Goal: Transaction & Acquisition: Purchase product/service

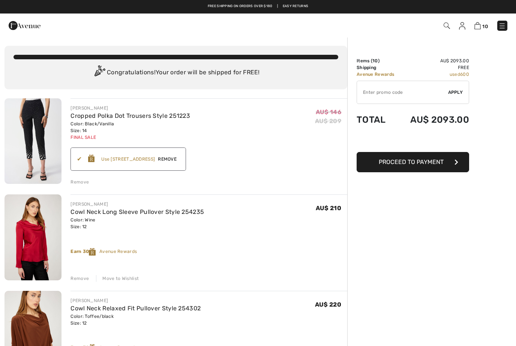
click at [418, 165] on span "Proceed to Payment" at bounding box center [411, 161] width 65 height 7
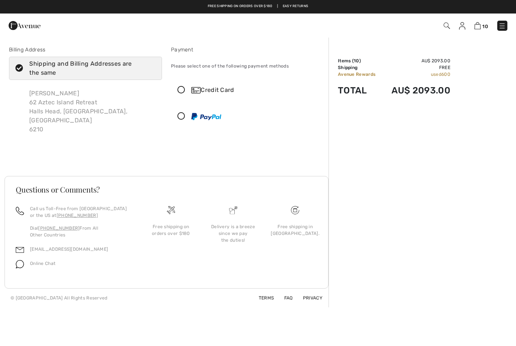
click at [184, 85] on div "Credit Card" at bounding box center [247, 90] width 152 height 22
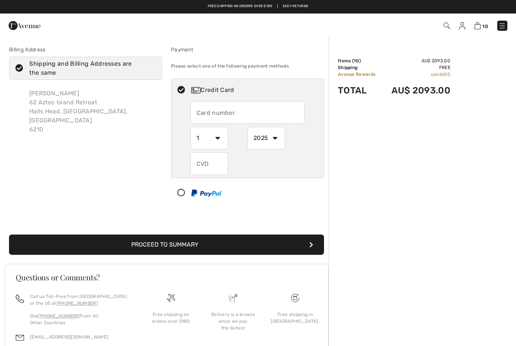
click at [248, 107] on input "text" at bounding box center [247, 112] width 114 height 22
type input "4530307025898271"
click at [217, 138] on select "1 2 3 4 5 6 7 8 9 10 11 12" at bounding box center [208, 138] width 37 height 22
select select "11"
click at [272, 137] on select "2025 2026 2027 2028 2029 2030 2031 2032 2033 2034 2035" at bounding box center [265, 138] width 37 height 22
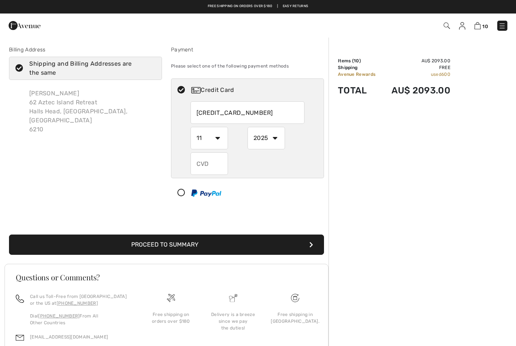
click at [277, 139] on select "2025 2026 2027 2028 2029 2030 2031 2032 2033 2034 2035" at bounding box center [265, 138] width 37 height 22
select select "2027"
click at [214, 160] on input "text" at bounding box center [208, 163] width 37 height 22
type input "670"
click at [173, 244] on button "Proceed to Summary" at bounding box center [166, 244] width 315 height 20
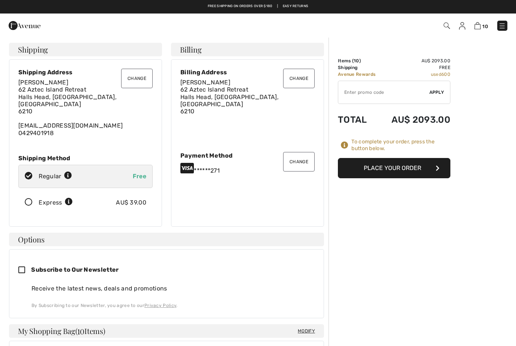
click at [24, 198] on icon at bounding box center [29, 202] width 20 height 8
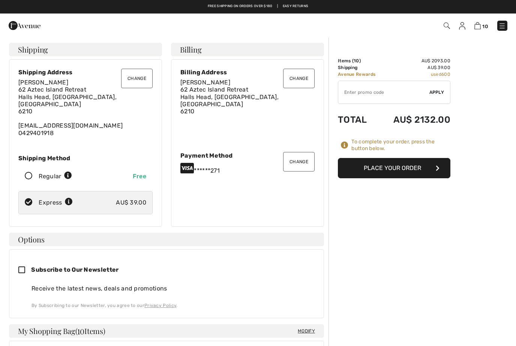
click at [412, 171] on button "Place Your Order" at bounding box center [394, 168] width 112 height 20
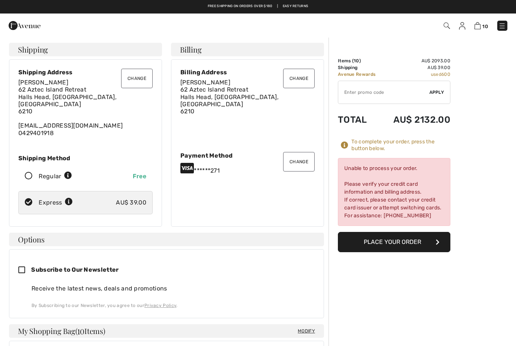
click at [303, 159] on button "Change" at bounding box center [298, 161] width 31 height 19
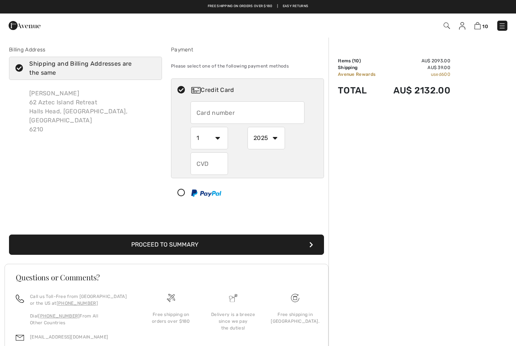
scroll to position [14, 0]
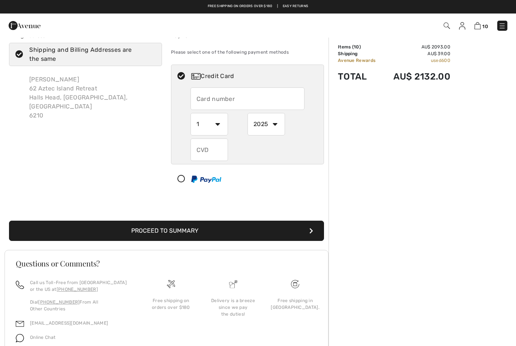
click at [181, 180] on icon at bounding box center [181, 179] width 20 height 8
select select "1"
select select "2025"
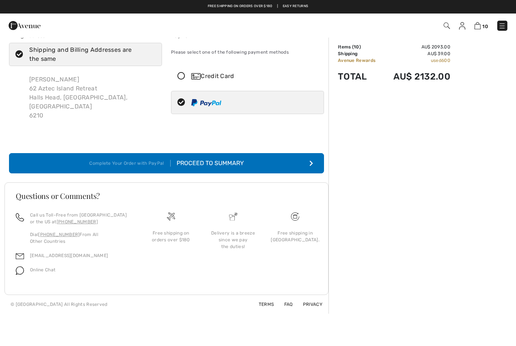
click at [226, 159] on div "Proceed to Summary" at bounding box center [207, 163] width 73 height 9
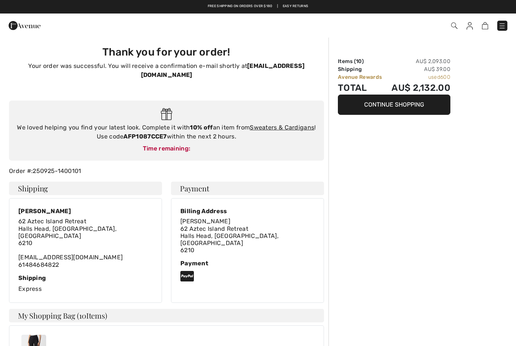
click at [422, 102] on button "Continue Shopping" at bounding box center [394, 104] width 112 height 20
